Goal: Task Accomplishment & Management: Complete application form

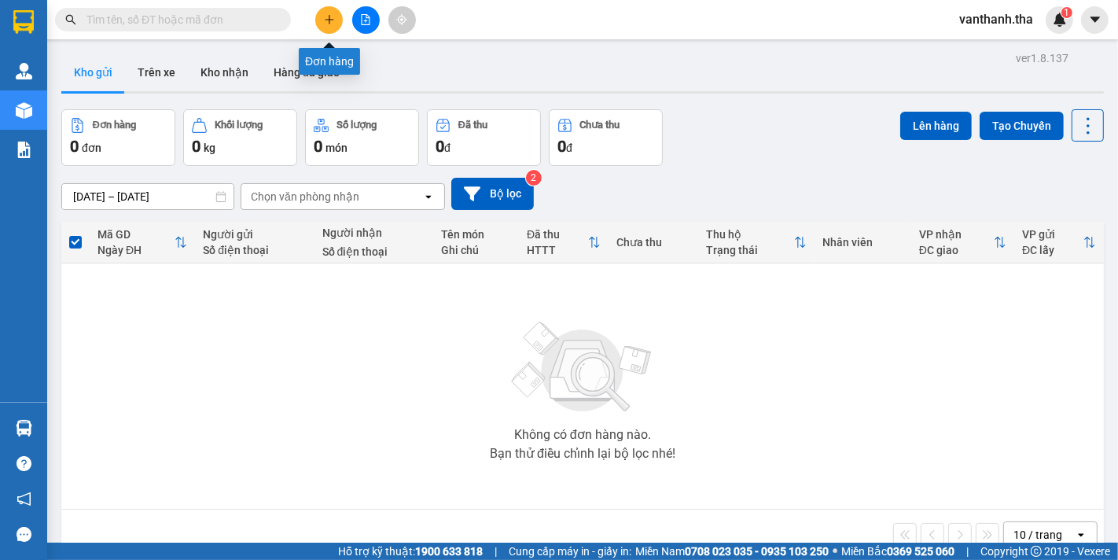
click at [333, 14] on icon "plus" at bounding box center [329, 19] width 11 height 11
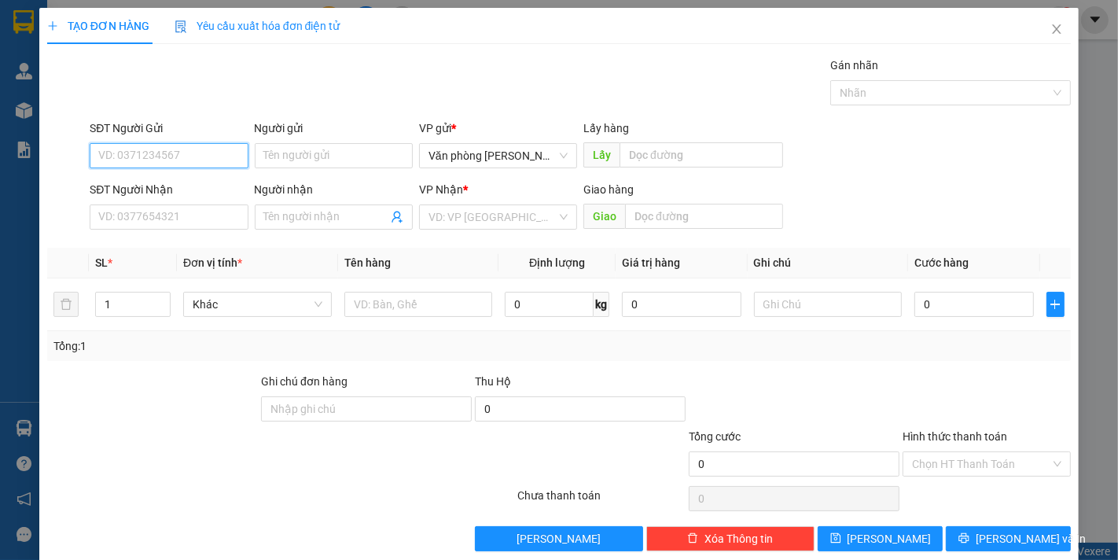
click at [175, 158] on input "SĐT Người Gửi" at bounding box center [169, 155] width 158 height 25
click at [193, 189] on div "0911944175 - [PERSON_NAME]" at bounding box center [175, 186] width 155 height 17
type input "0911944175"
type input "[PERSON_NAME]"
type input "0378917972"
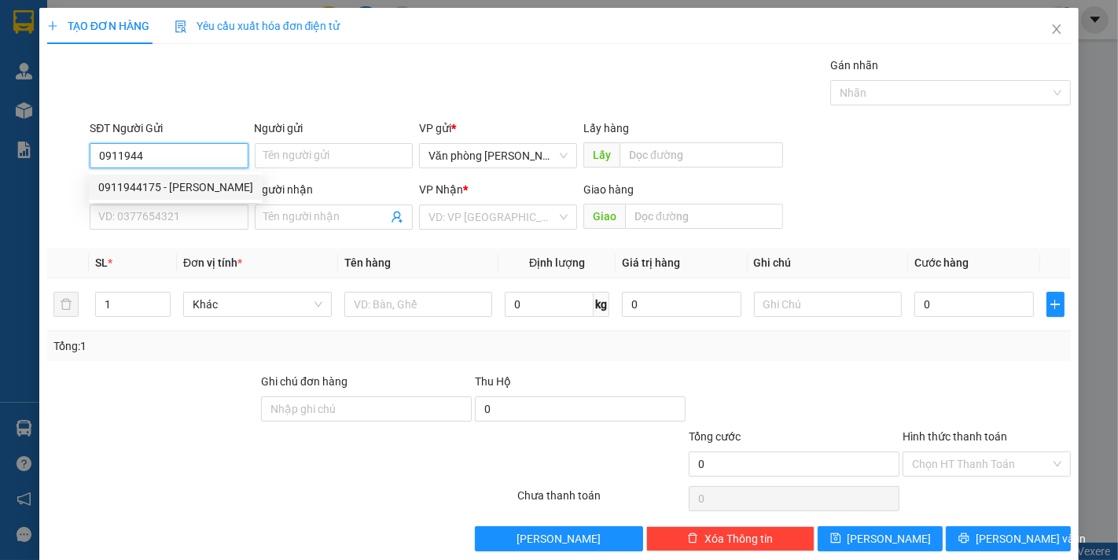
type input "[PERSON_NAME]"
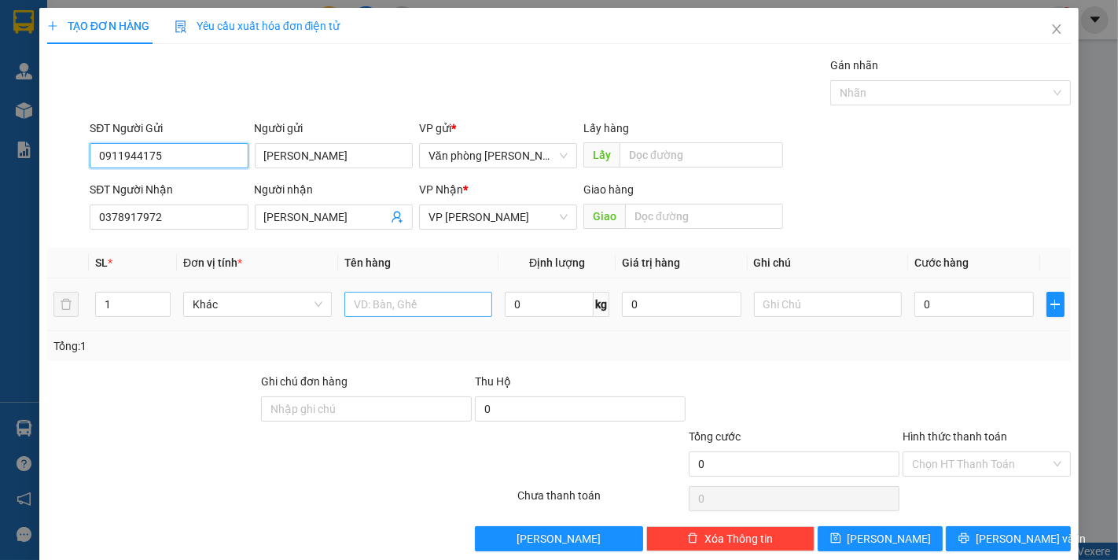
type input "0911944175"
click at [376, 307] on input "text" at bounding box center [418, 304] width 149 height 25
type input "1 hộp xám _đồ điện"
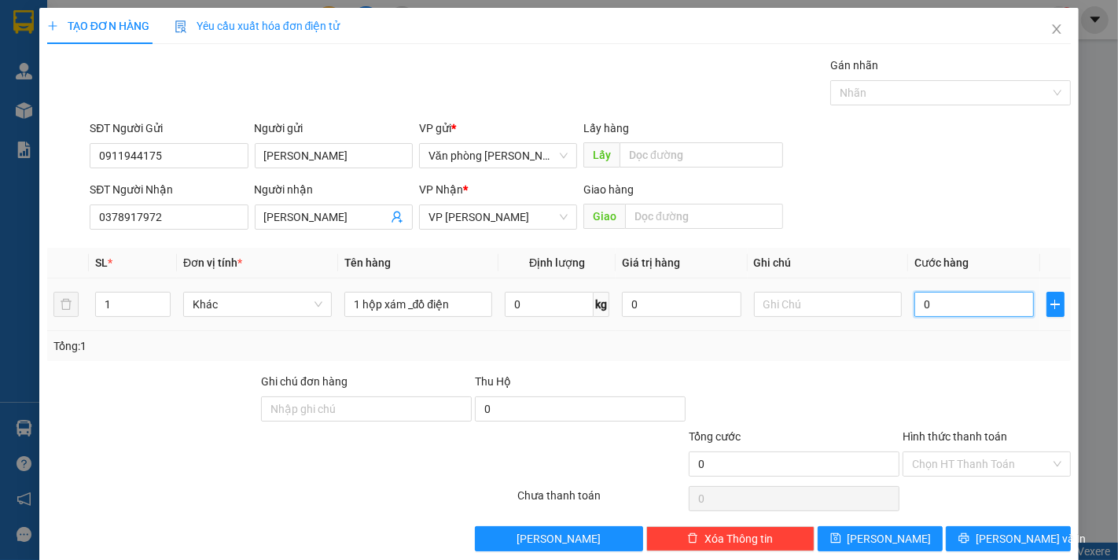
drag, startPoint x: 960, startPoint y: 299, endPoint x: 949, endPoint y: 297, distance: 11.1
click at [957, 299] on input "0" at bounding box center [973, 304] width 119 height 25
type input "003"
type input "3"
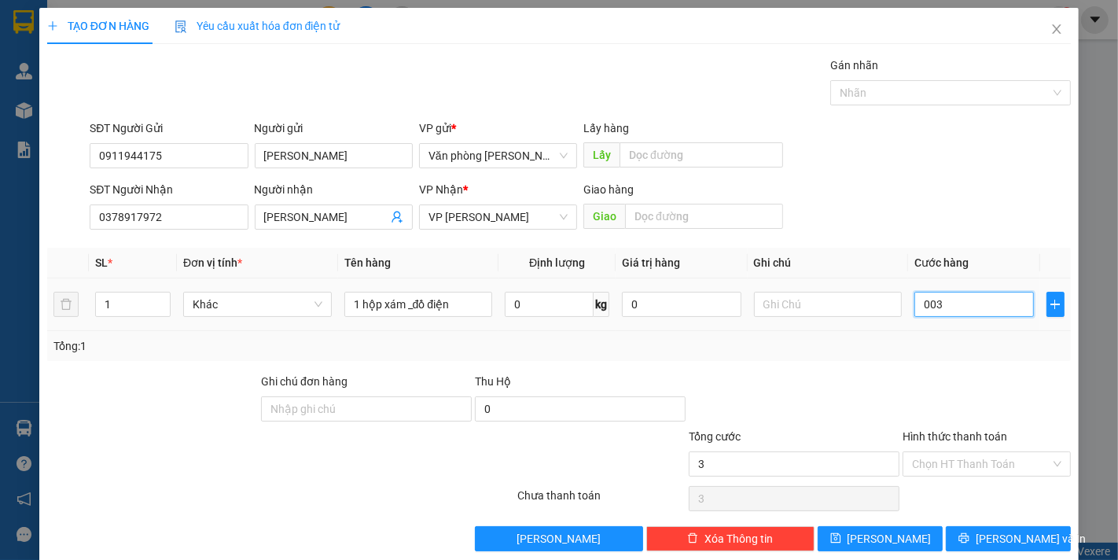
type input "0.030"
type input "30"
click at [968, 402] on div at bounding box center [986, 400] width 171 height 55
type input "30.000"
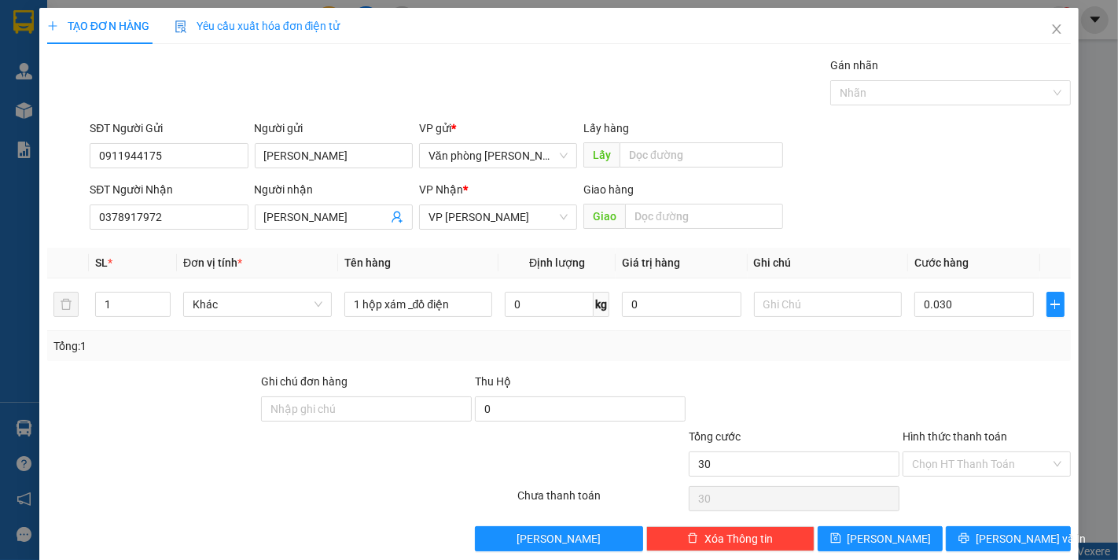
type input "30.000"
click at [979, 536] on button "[PERSON_NAME] và In" at bounding box center [1007, 538] width 125 height 25
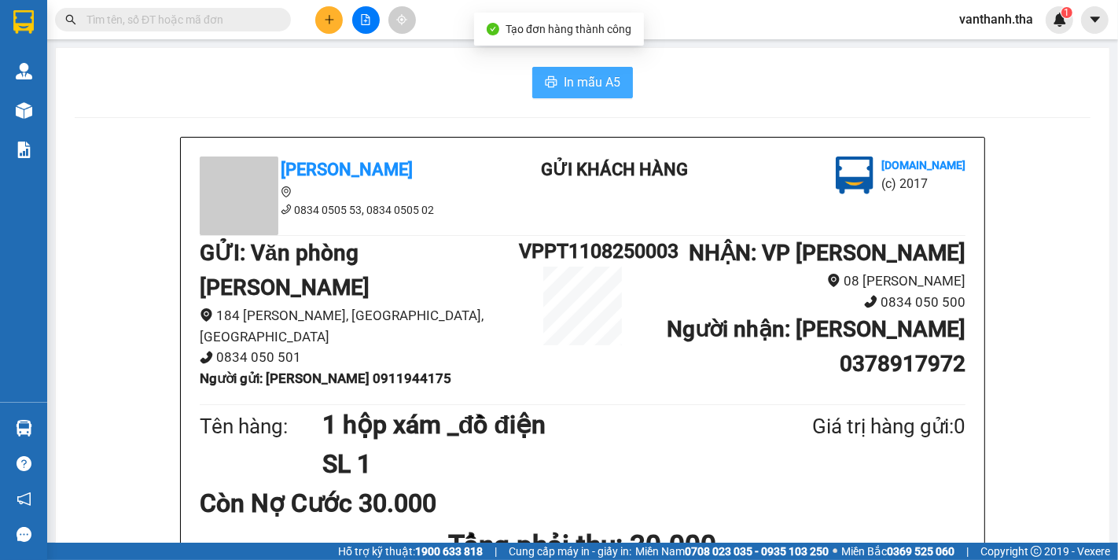
click at [586, 86] on span "In mẫu A5" at bounding box center [592, 82] width 57 height 20
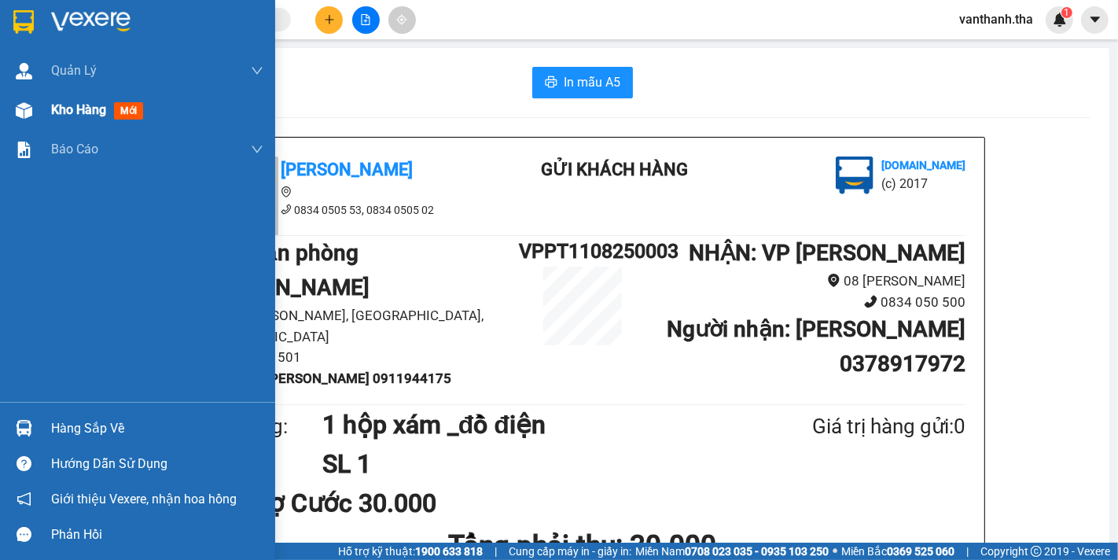
click at [59, 115] on span "Kho hàng" at bounding box center [78, 109] width 55 height 15
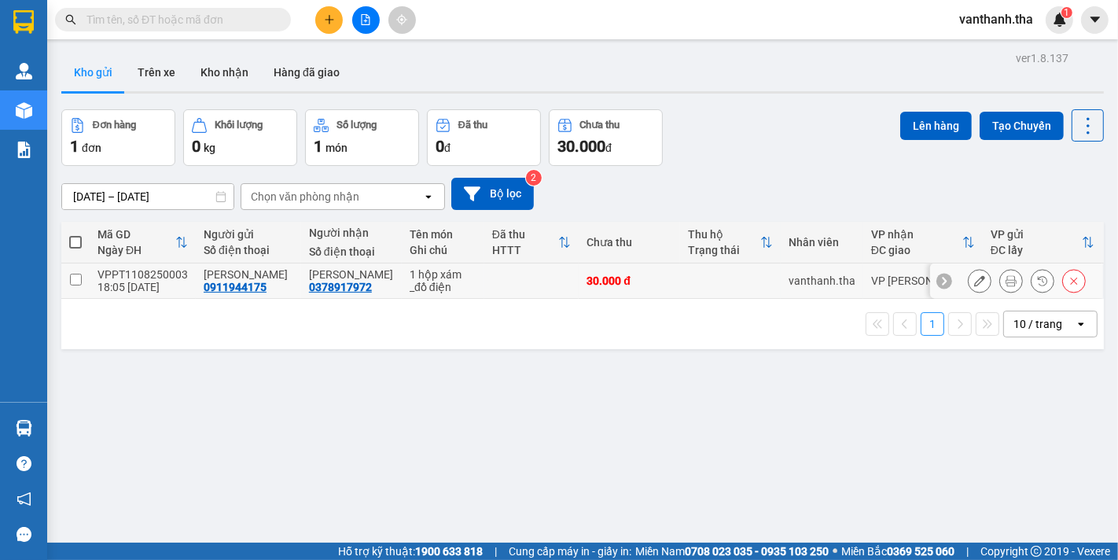
click at [79, 279] on input "checkbox" at bounding box center [76, 280] width 12 height 12
checkbox input "true"
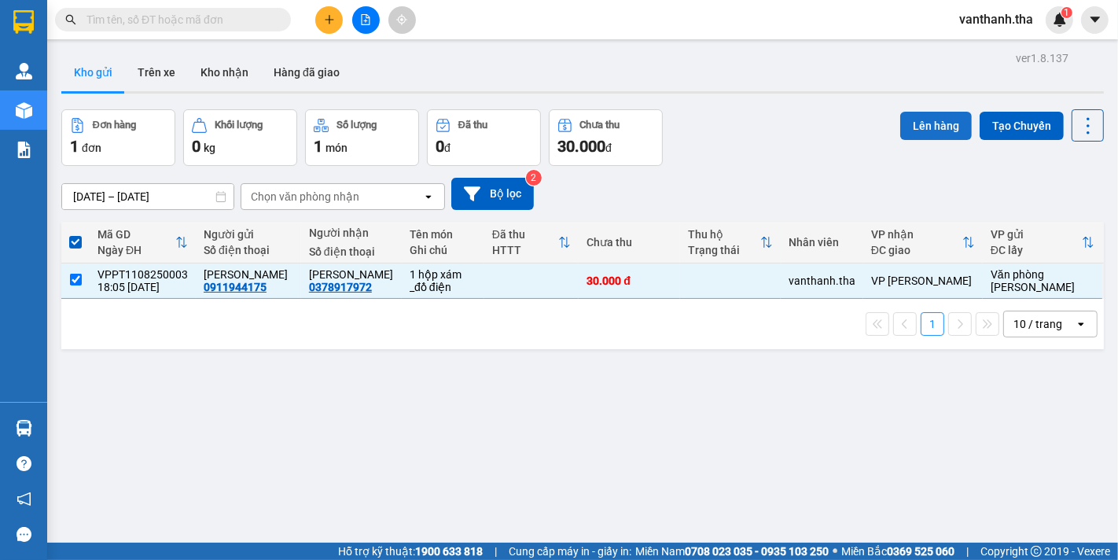
click at [920, 122] on button "Lên hàng" at bounding box center [936, 126] width 72 height 28
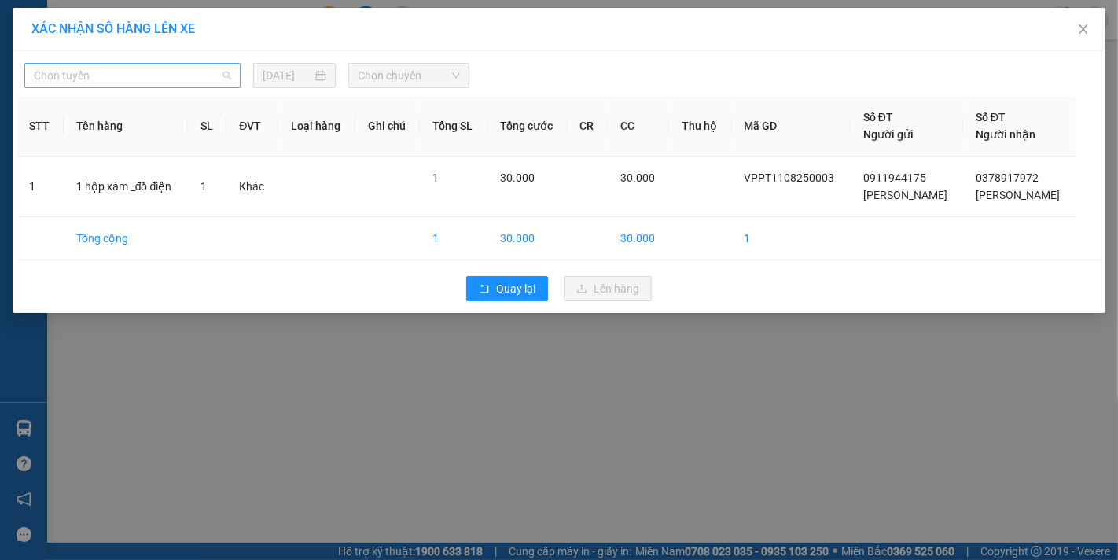
click at [136, 72] on span "Chọn tuyến" at bounding box center [132, 76] width 197 height 24
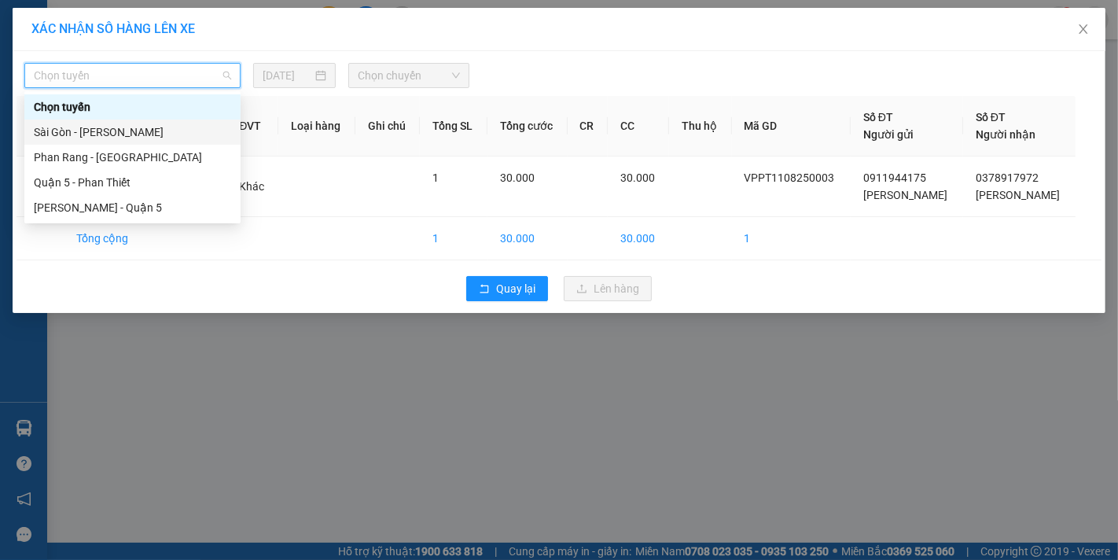
click at [92, 136] on div "Sài Gòn - [PERSON_NAME]" at bounding box center [132, 131] width 197 height 17
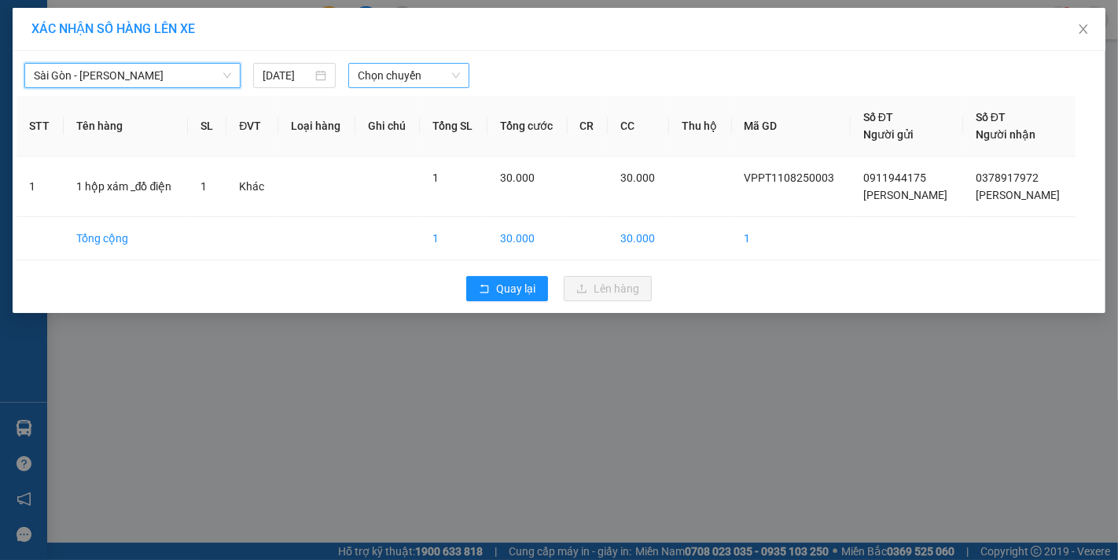
click at [364, 68] on span "Chọn chuyến" at bounding box center [409, 76] width 102 height 24
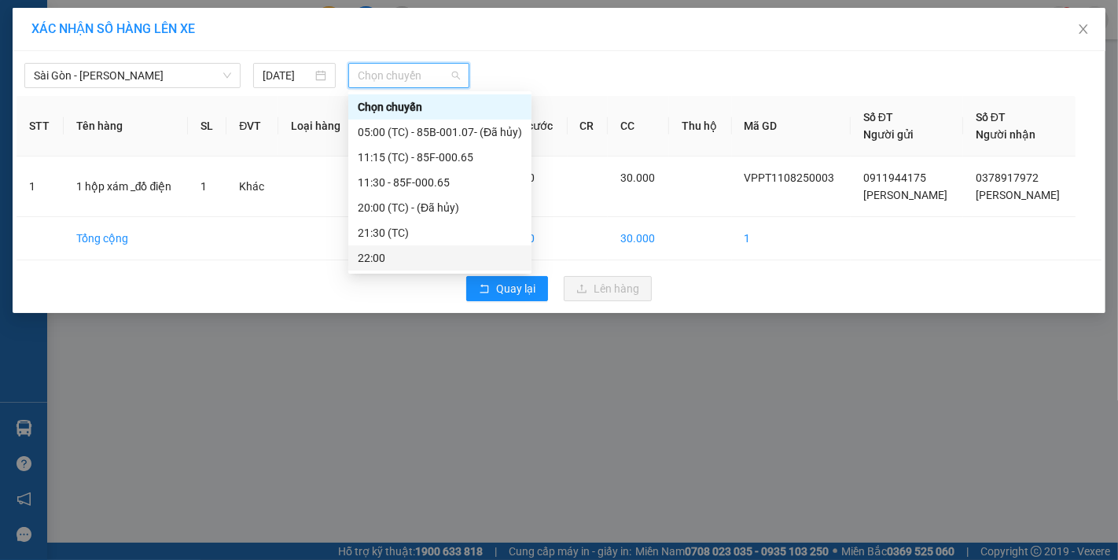
click at [380, 252] on div "22:00" at bounding box center [440, 257] width 164 height 17
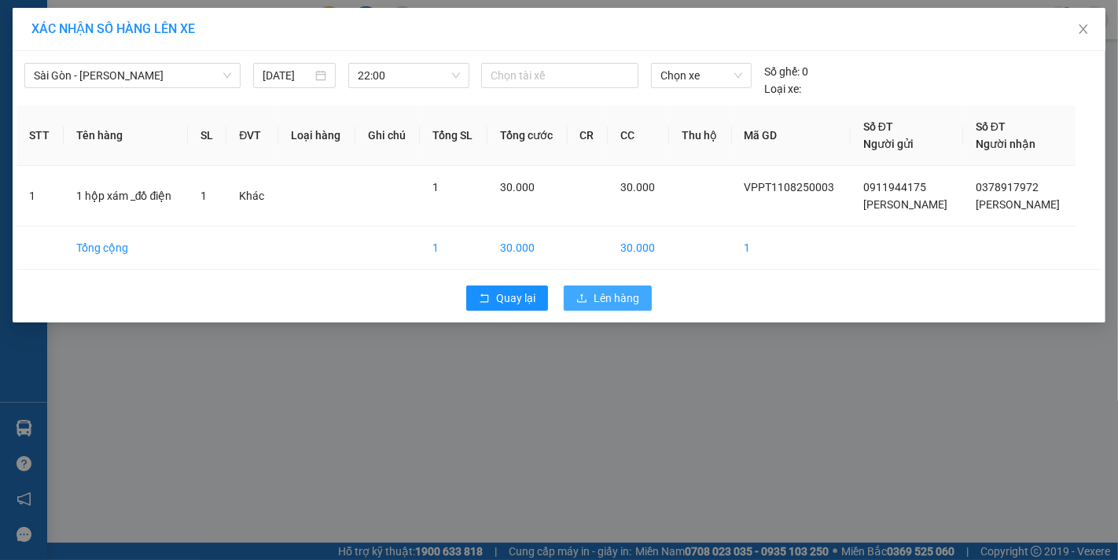
click at [595, 292] on span "Lên hàng" at bounding box center [616, 297] width 46 height 17
